Goal: Task Accomplishment & Management: Complete application form

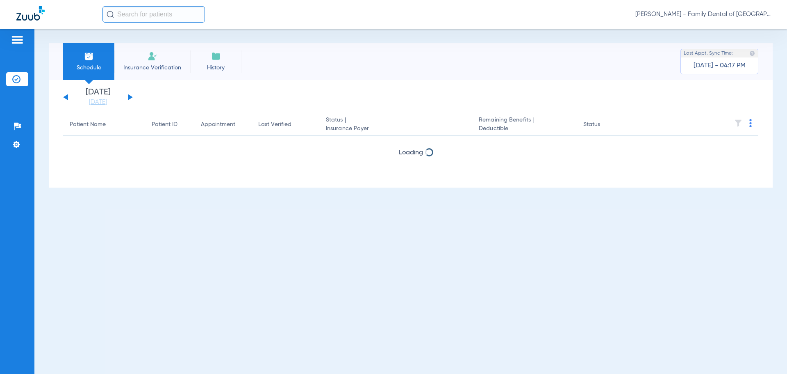
click at [142, 62] on li "Insurance Verification" at bounding box center [152, 61] width 76 height 37
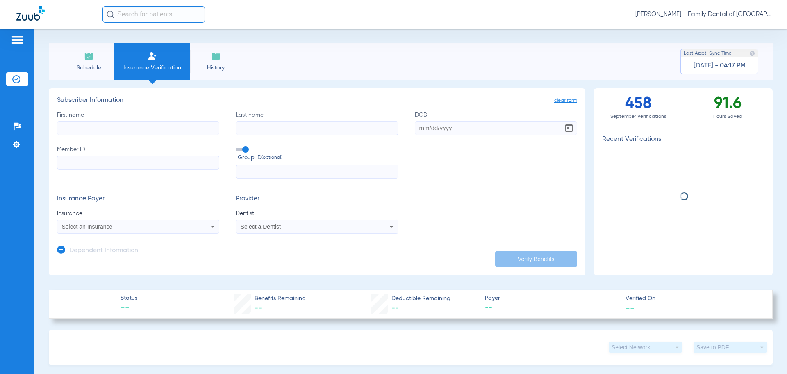
click at [98, 128] on input "First name" at bounding box center [138, 128] width 162 height 14
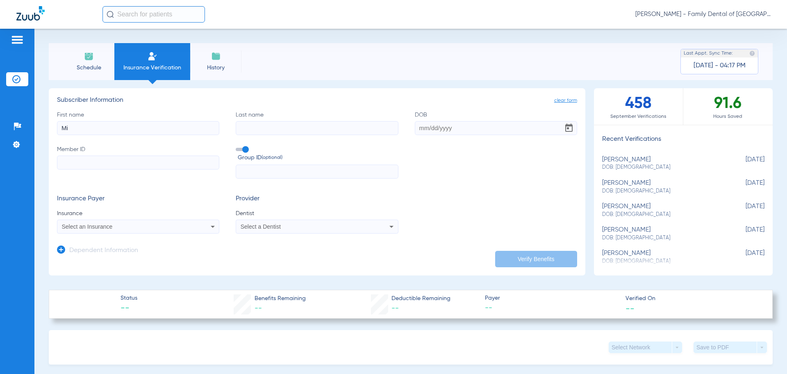
type input "M"
type input "[MEDICAL_DATA]"
click at [253, 128] on input "Last name" at bounding box center [317, 128] width 162 height 14
type input "[PERSON_NAME]"
click at [420, 126] on input "DOB" at bounding box center [496, 128] width 162 height 14
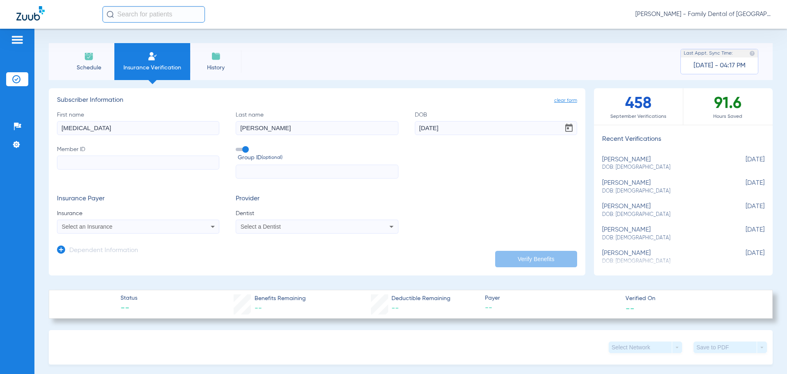
type input "[DATE]"
click at [152, 165] on input "Member ID" at bounding box center [138, 162] width 162 height 14
type input "W290617098"
click at [253, 172] on input "text" at bounding box center [317, 171] width 162 height 14
type input "18664313002"
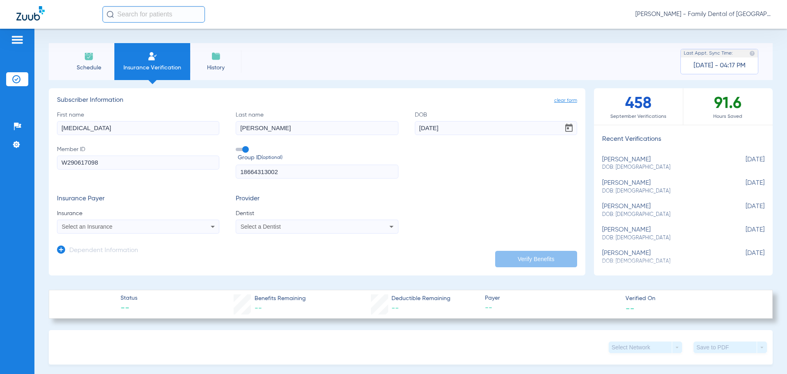
click at [204, 225] on div "Select an Insurance" at bounding box center [138, 226] width 162 height 10
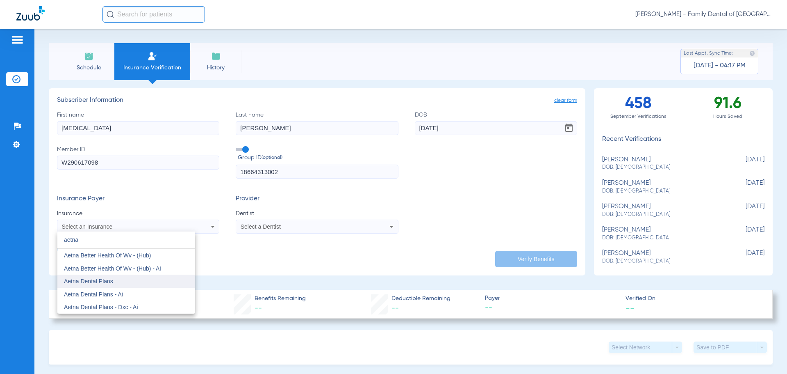
type input "aetna"
click at [114, 283] on mat-option "Aetna Dental Plans" at bounding box center [126, 280] width 138 height 13
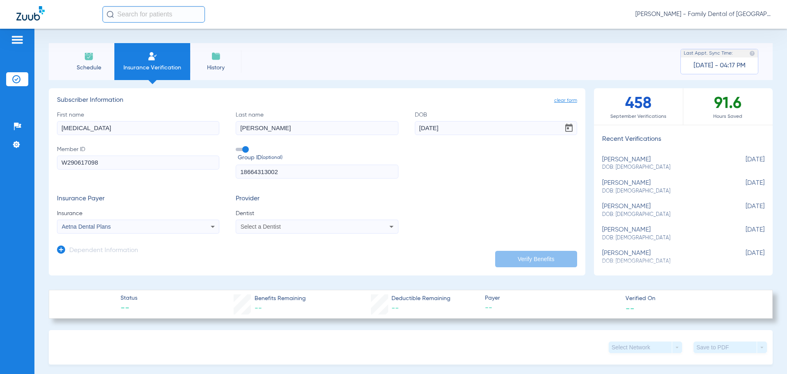
click at [314, 221] on mat-select "Select a Dentist" at bounding box center [317, 226] width 162 height 14
click at [316, 227] on div "Select a Dentist" at bounding box center [302, 227] width 123 height 6
type input "april"
click at [311, 255] on span "[PERSON_NAME] 1487882031" at bounding box center [282, 255] width 80 height 6
click at [63, 248] on icon at bounding box center [61, 249] width 8 height 8
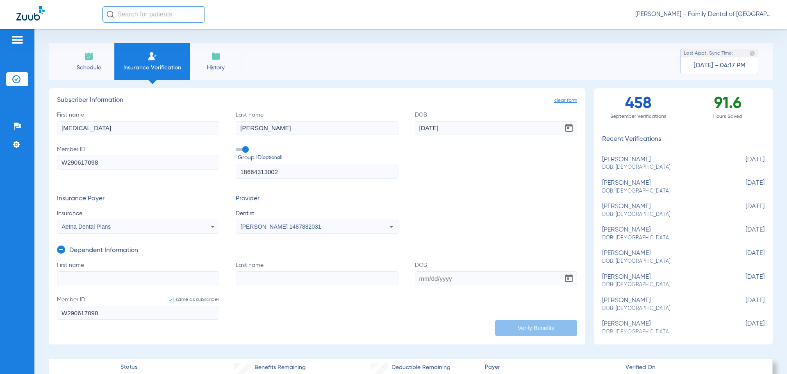
click at [80, 274] on input "First name" at bounding box center [138, 278] width 162 height 14
type input "[PERSON_NAME]"
click at [279, 277] on input "Last name" at bounding box center [317, 278] width 162 height 14
type input "[PERSON_NAME]"
click at [433, 275] on input "DOB" at bounding box center [496, 278] width 162 height 14
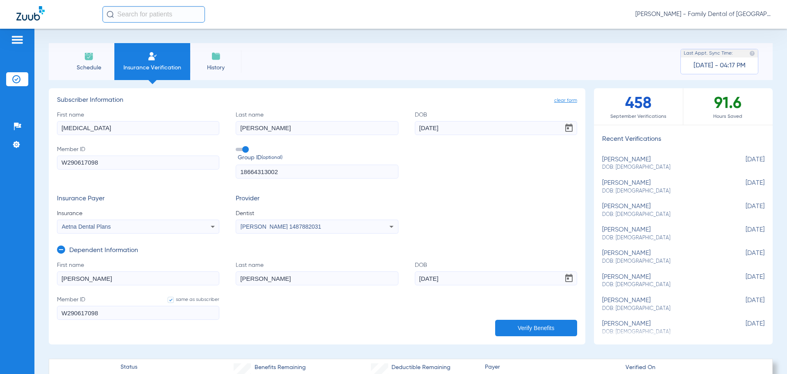
scroll to position [41, 0]
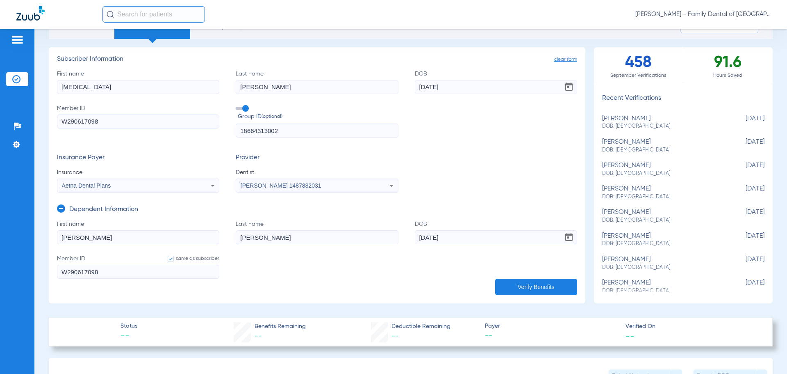
type input "[DATE]"
click at [62, 208] on icon at bounding box center [61, 208] width 8 height 8
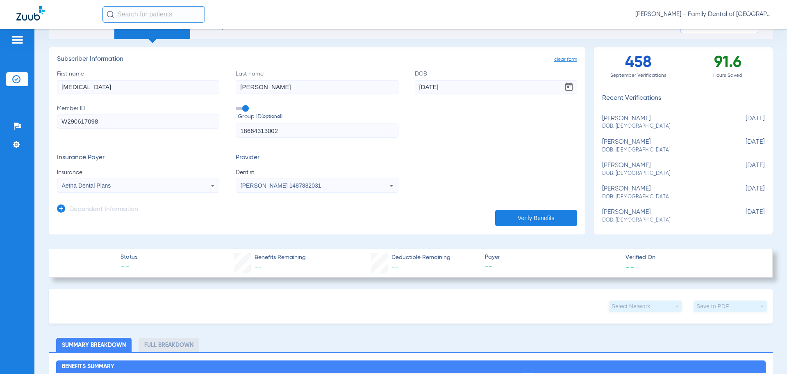
scroll to position [0, 0]
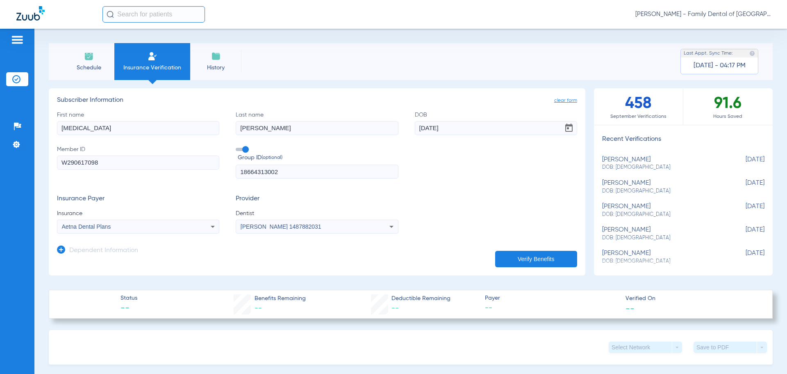
click at [520, 259] on button "Verify Benefits" at bounding box center [536, 259] width 82 height 16
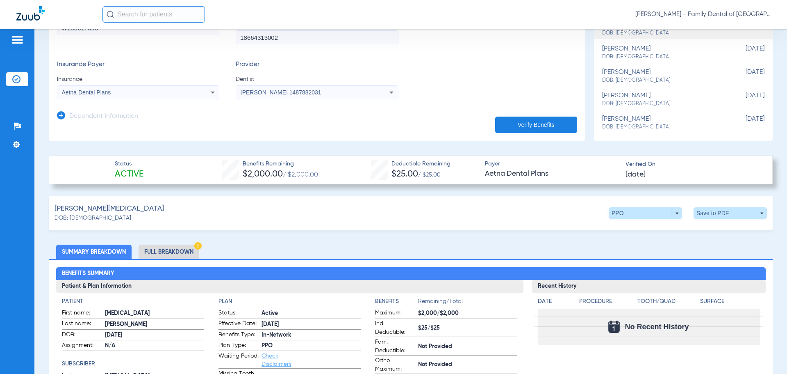
scroll to position [82, 0]
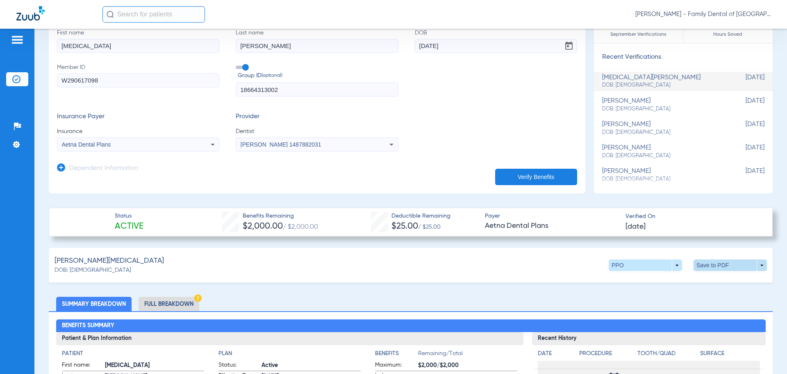
click at [721, 260] on span at bounding box center [731, 265] width 20 height 20
click at [667, 278] on span "Save to PDF" at bounding box center [663, 281] width 32 height 6
click at [59, 166] on icon at bounding box center [61, 167] width 8 height 8
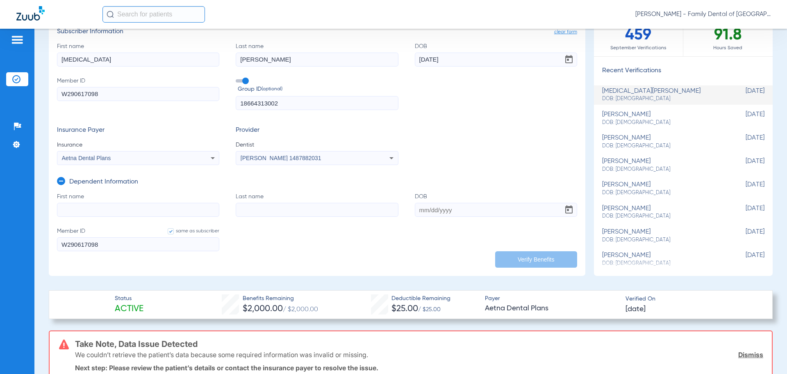
scroll to position [123, 0]
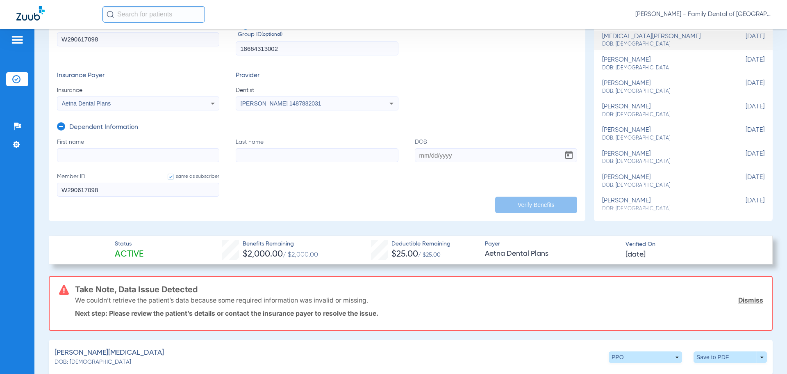
click at [739, 299] on link "Dismiss" at bounding box center [751, 300] width 25 height 8
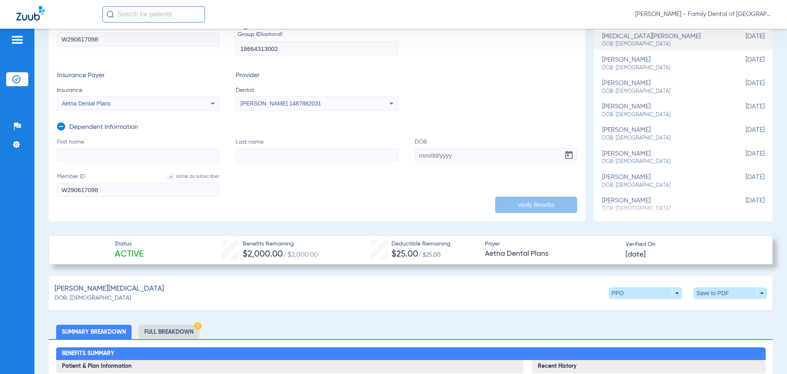
click at [160, 155] on input "First name" at bounding box center [138, 155] width 162 height 14
type input "[PERSON_NAME]"
click at [250, 155] on input "Last name" at bounding box center [317, 155] width 162 height 14
type input "[PERSON_NAME]"
click at [433, 153] on input "DOB" at bounding box center [496, 155] width 162 height 14
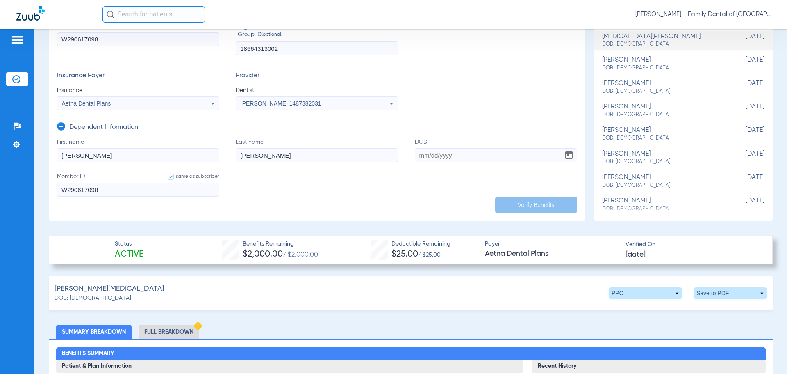
click at [433, 153] on input "DOB" at bounding box center [496, 155] width 162 height 14
type input "[DATE]"
click at [516, 201] on button "Verify Benefits" at bounding box center [536, 204] width 82 height 16
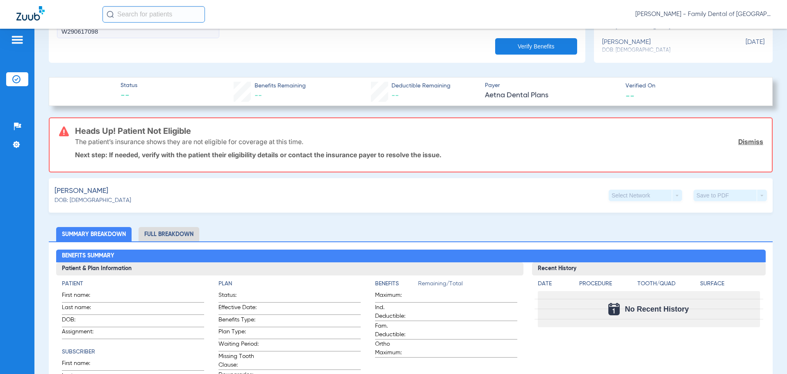
scroll to position [246, 0]
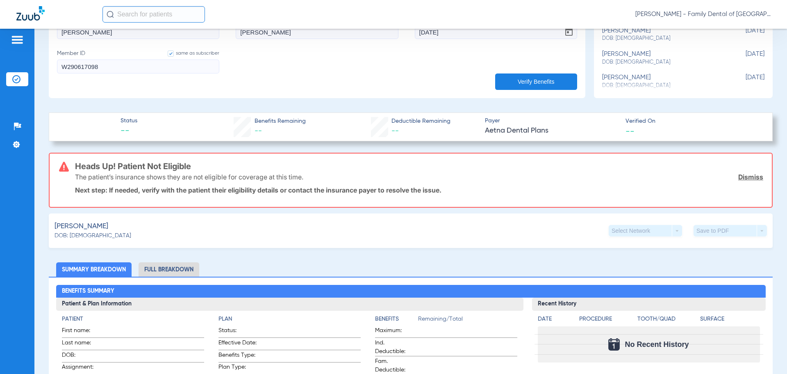
click at [748, 173] on link "Dismiss" at bounding box center [751, 177] width 25 height 8
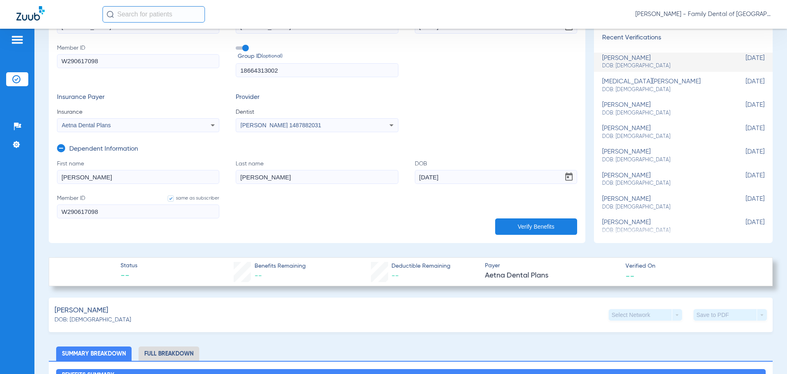
scroll to position [82, 0]
